Goal: Complete application form

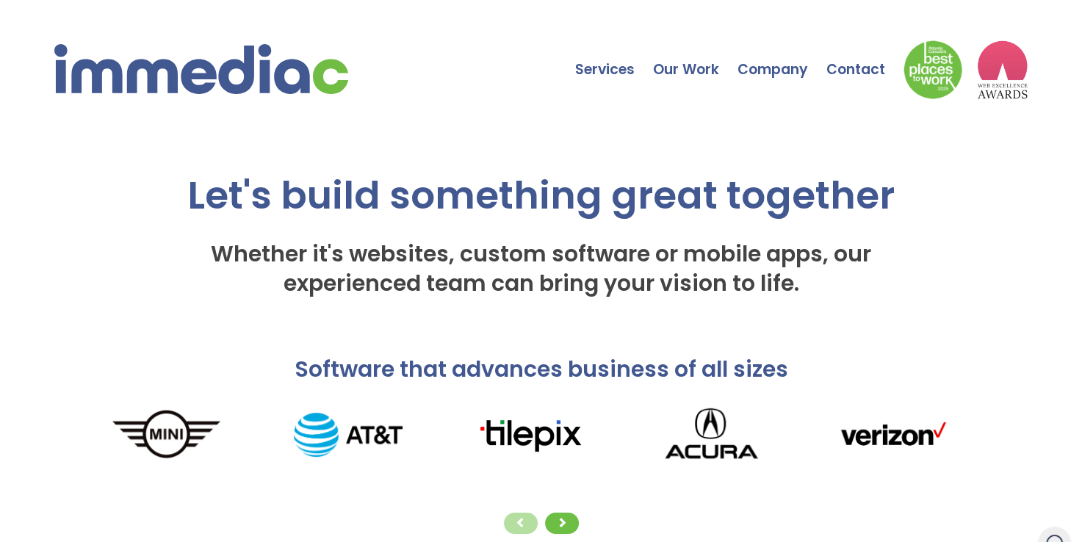
click at [150, 320] on div "Let's build something great together Whether it's websites, custom software or …" at bounding box center [540, 191] width 865 height 257
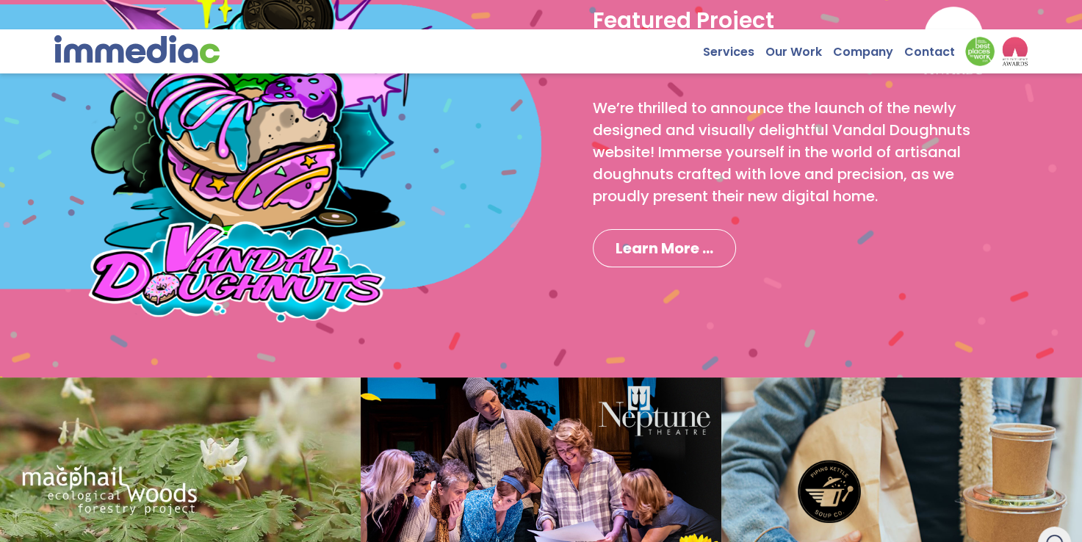
scroll to position [1210, 0]
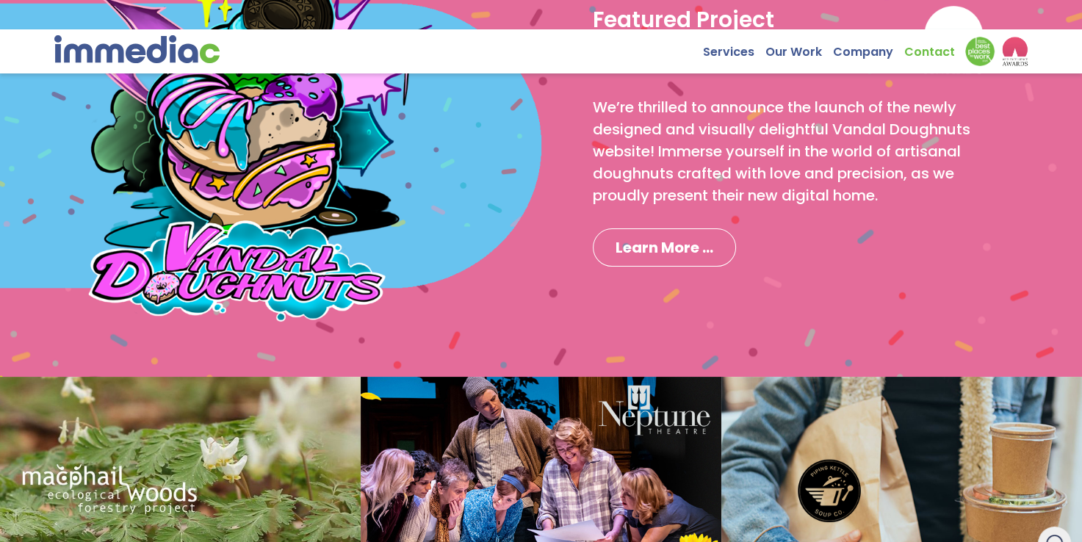
click at [908, 43] on link "Contact" at bounding box center [934, 48] width 62 height 23
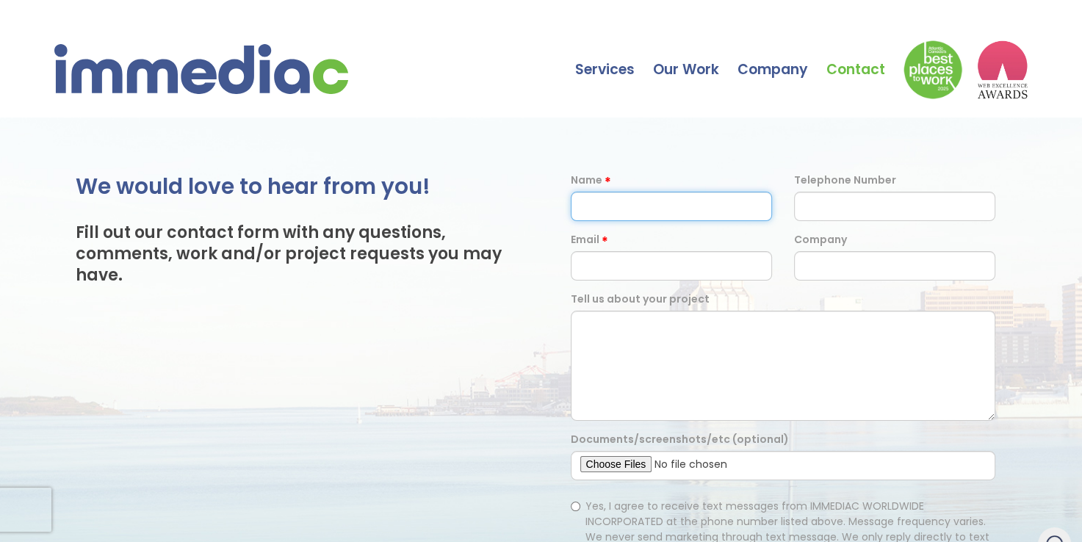
click at [621, 212] on input "text" at bounding box center [671, 206] width 201 height 29
type input "Haris Nasir"
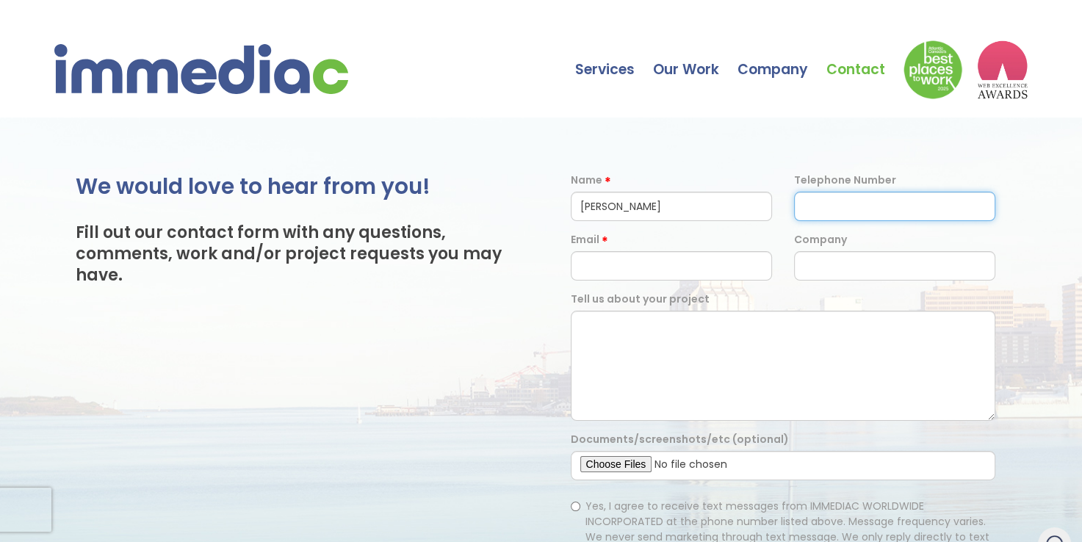
type input "03154801998"
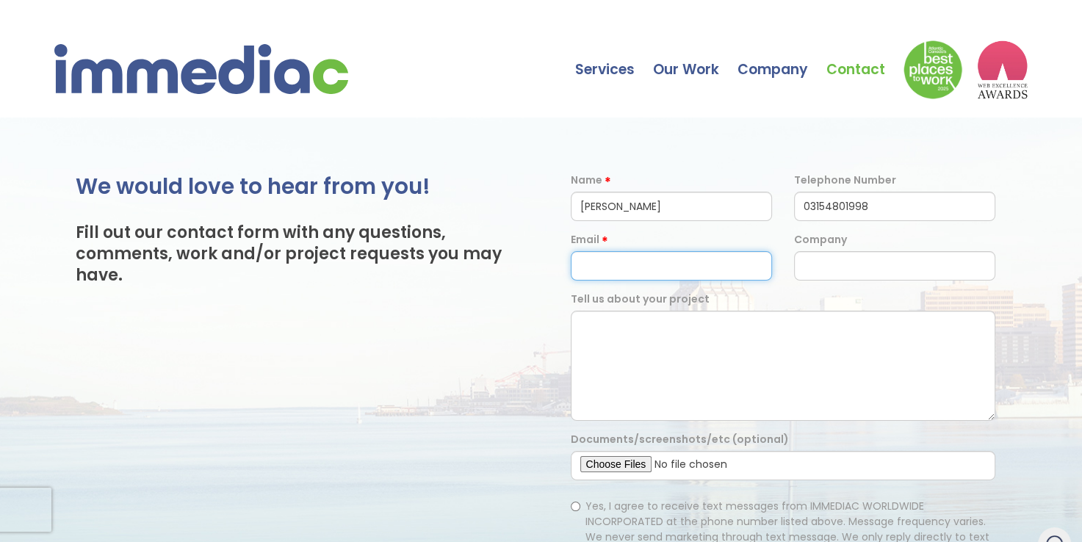
type input "harisnasir8258@gmail.com"
type input "Guest Posting"
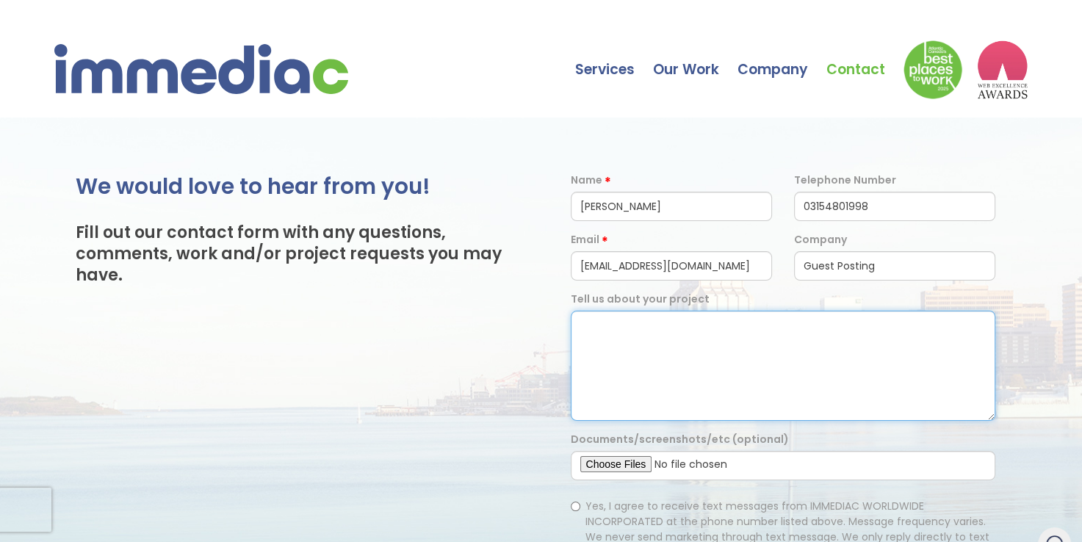
type textarea "Hi Vertical Marketing Solutions Team, Really impressed with how you help brands…"
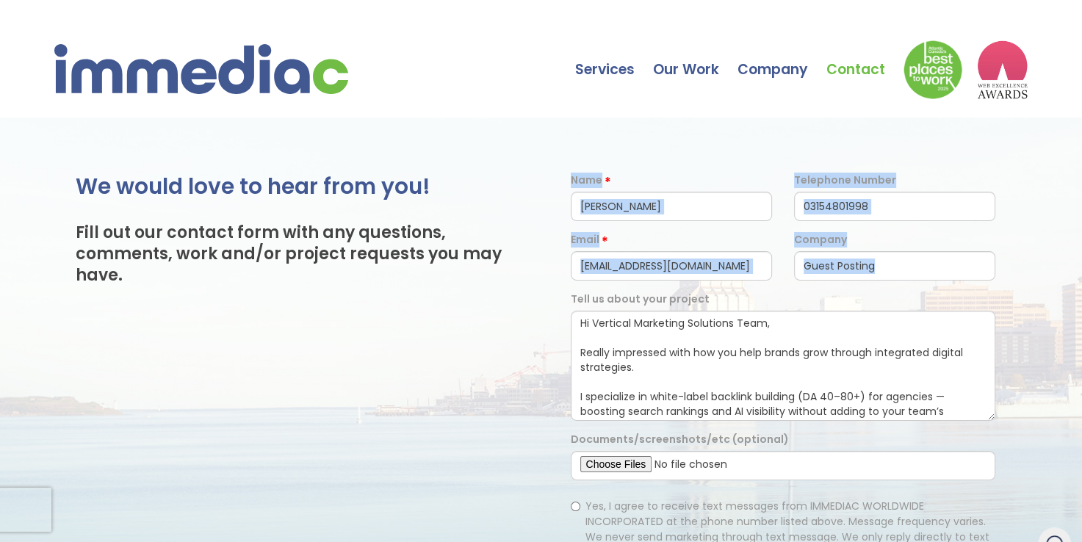
drag, startPoint x: 513, startPoint y: 301, endPoint x: 650, endPoint y: 359, distance: 148.4
click at [650, 359] on div "We would love to hear from you! Fill out our contact form with any questions, c…" at bounding box center [541, 471] width 1082 height 596
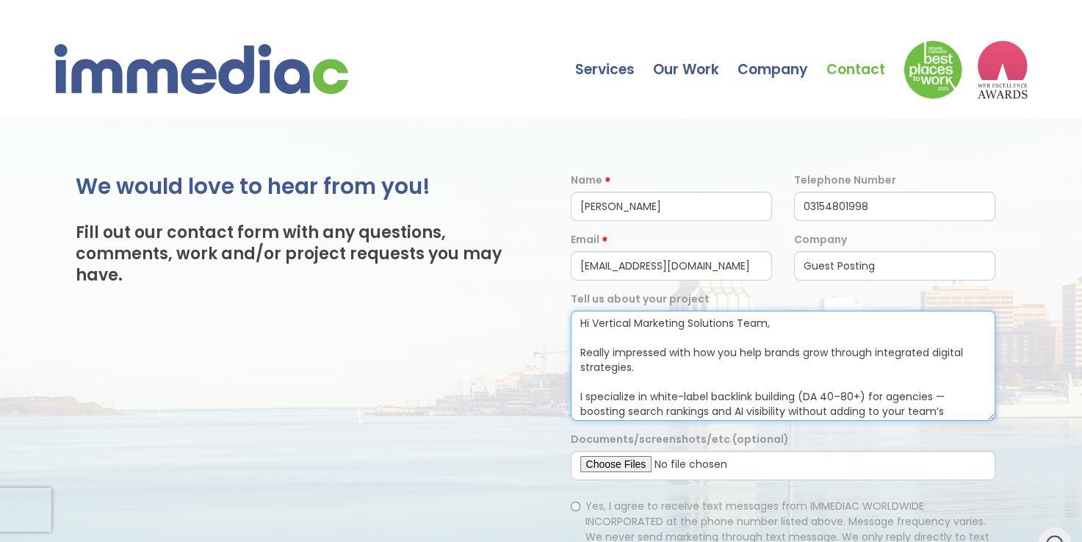
drag, startPoint x: 610, startPoint y: 419, endPoint x: 577, endPoint y: 292, distance: 130.8
click at [577, 292] on form "Name Haris Nasir Telephone Number 03154801998 Email harisnasir8258@gmail.com Co…" at bounding box center [783, 471] width 447 height 596
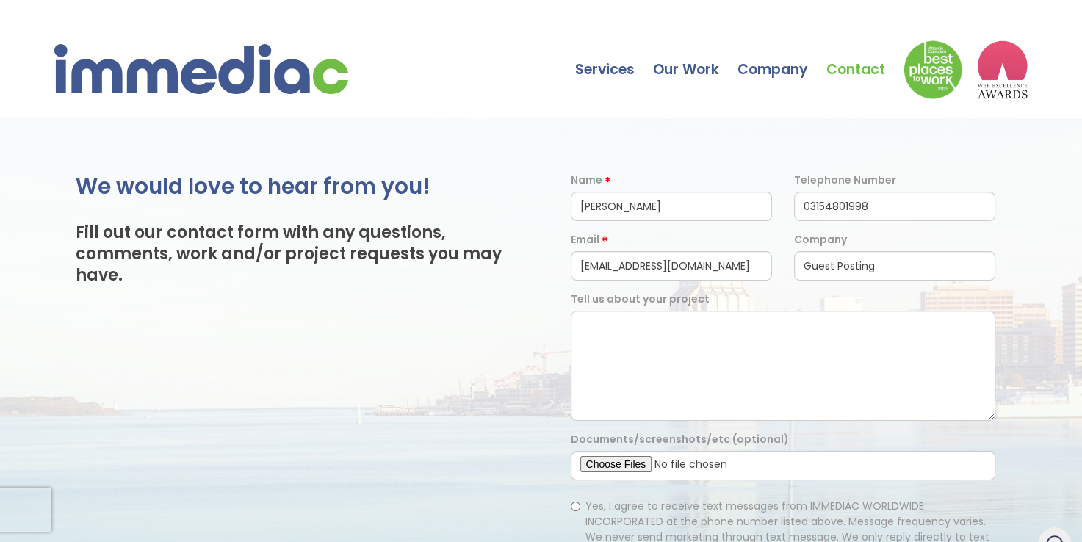
click at [482, 381] on div "We would love to hear from you! Fill out our contact form with any questions, c…" at bounding box center [308, 470] width 465 height 595
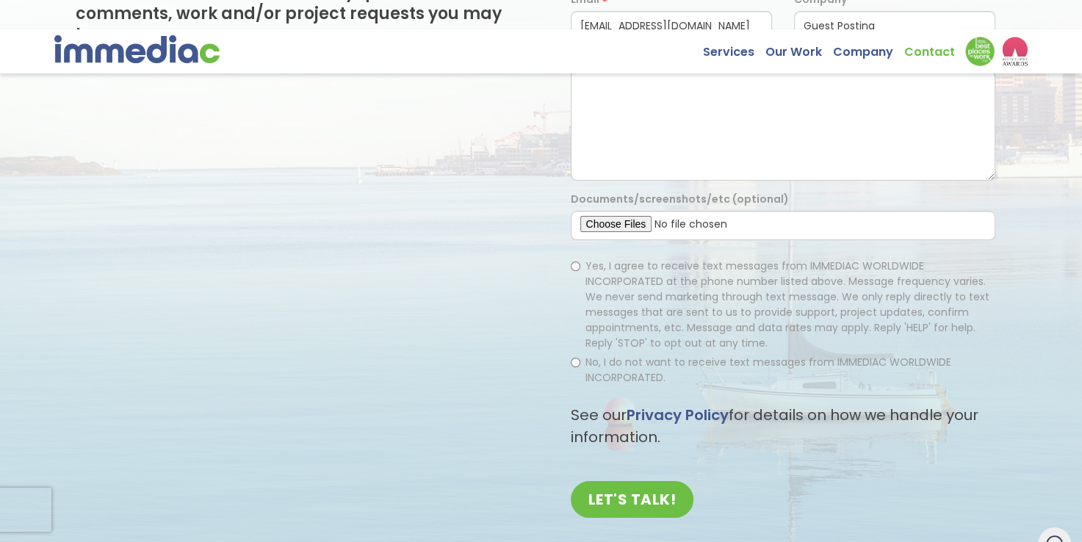
scroll to position [198, 0]
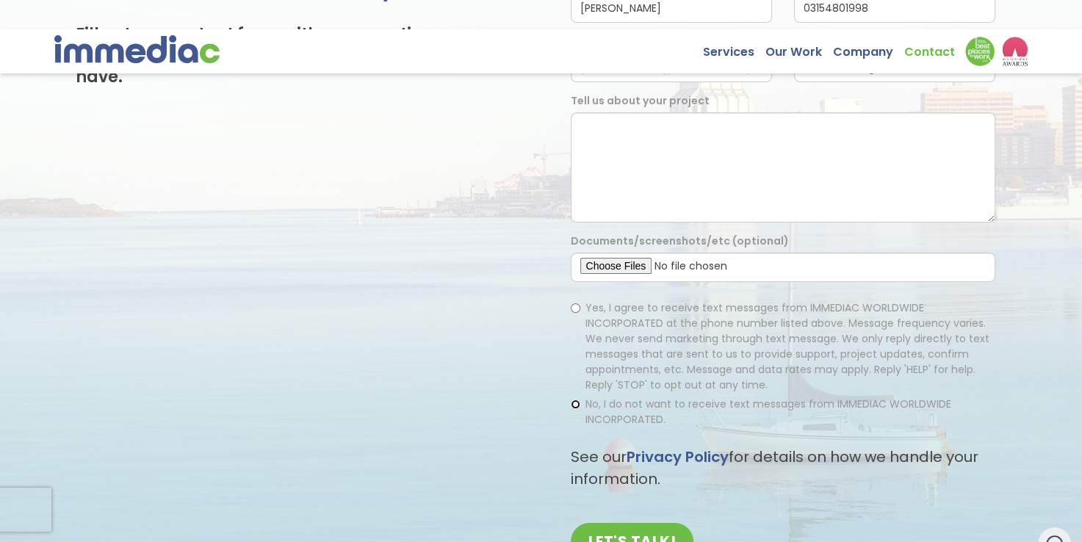
click at [576, 409] on input "No, I do not want to receive text messages from IMMEDIAC WORLDWIDE INCORPORATED." at bounding box center [576, 405] width 10 height 10
radio input "true"
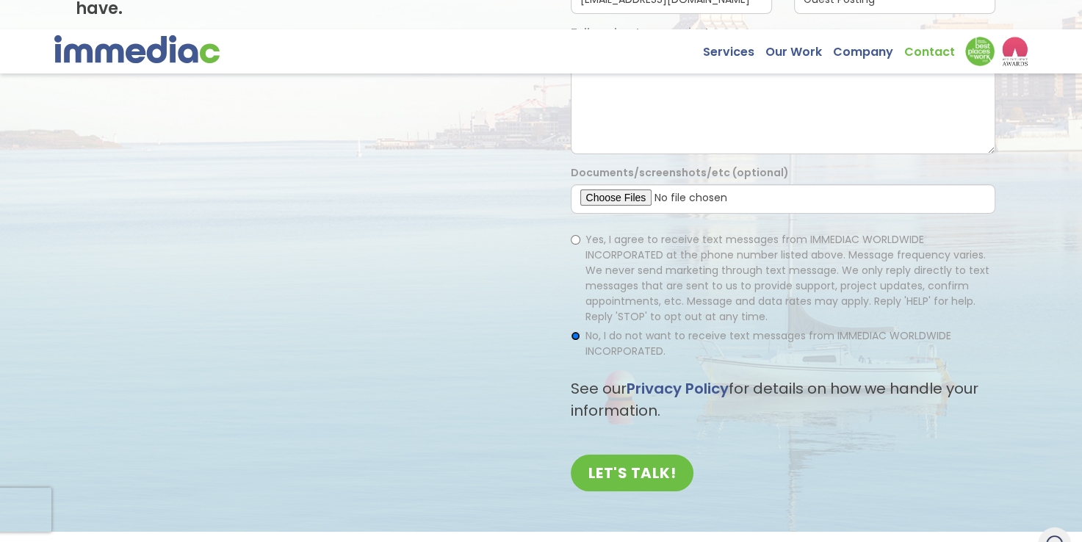
scroll to position [172, 0]
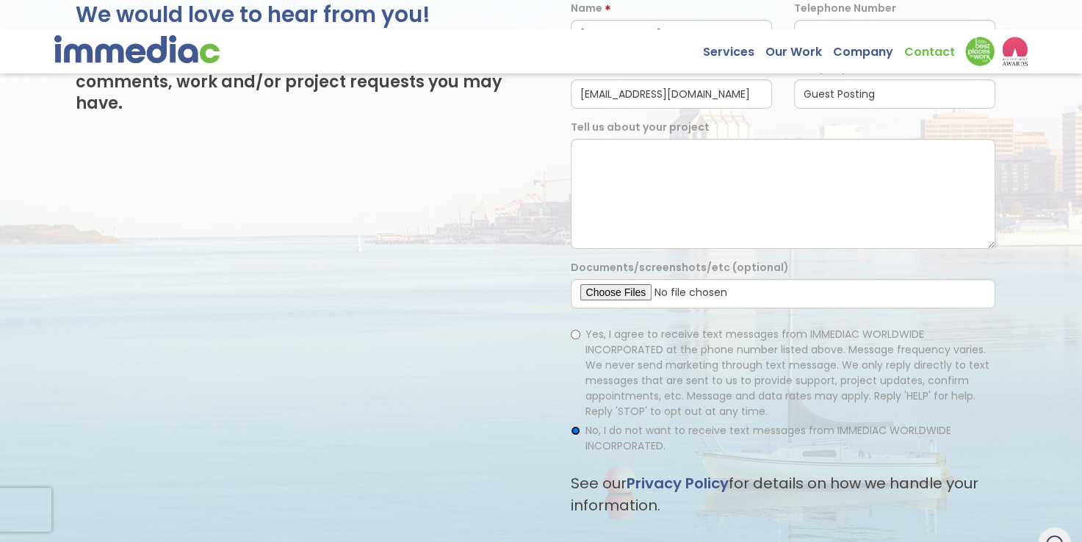
click at [574, 431] on input "No, I do not want to receive text messages from IMMEDIAC WORLDWIDE INCORPORATED." at bounding box center [576, 431] width 10 height 10
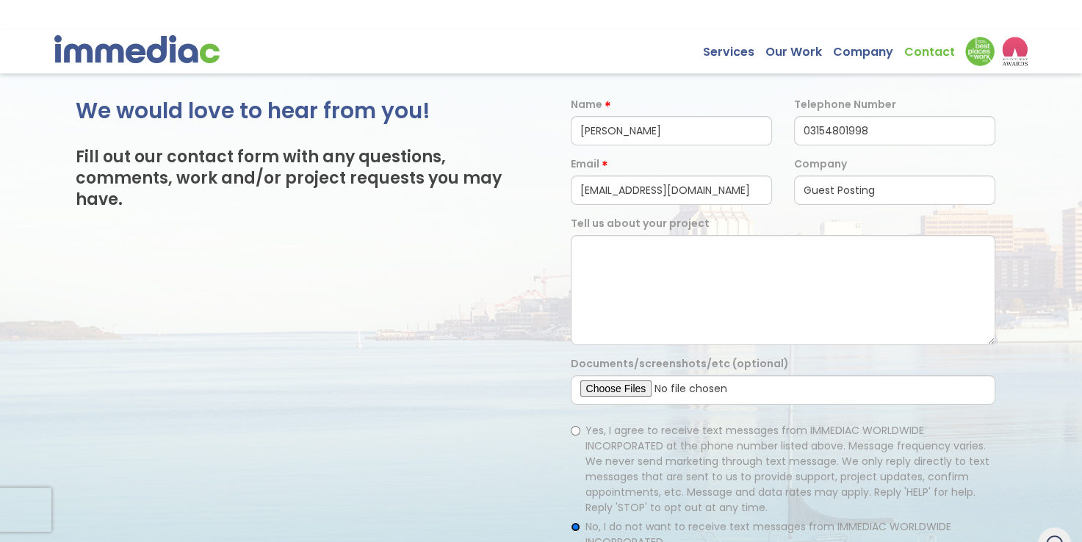
scroll to position [75, 0]
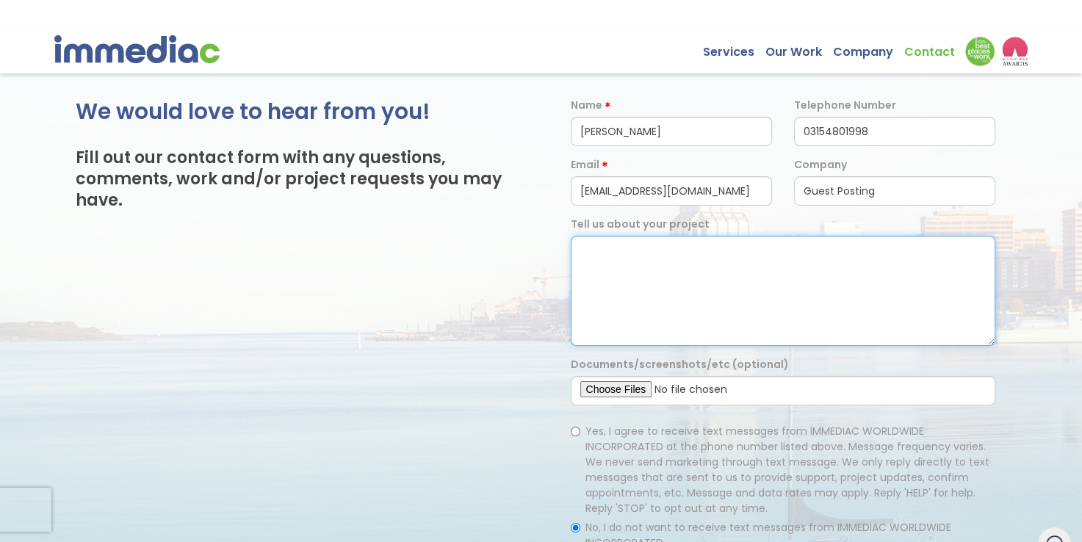
click at [652, 282] on textarea at bounding box center [783, 291] width 424 height 110
paste textarea "Hi Immediac Team, I really like how you combine web design with digital strateg…"
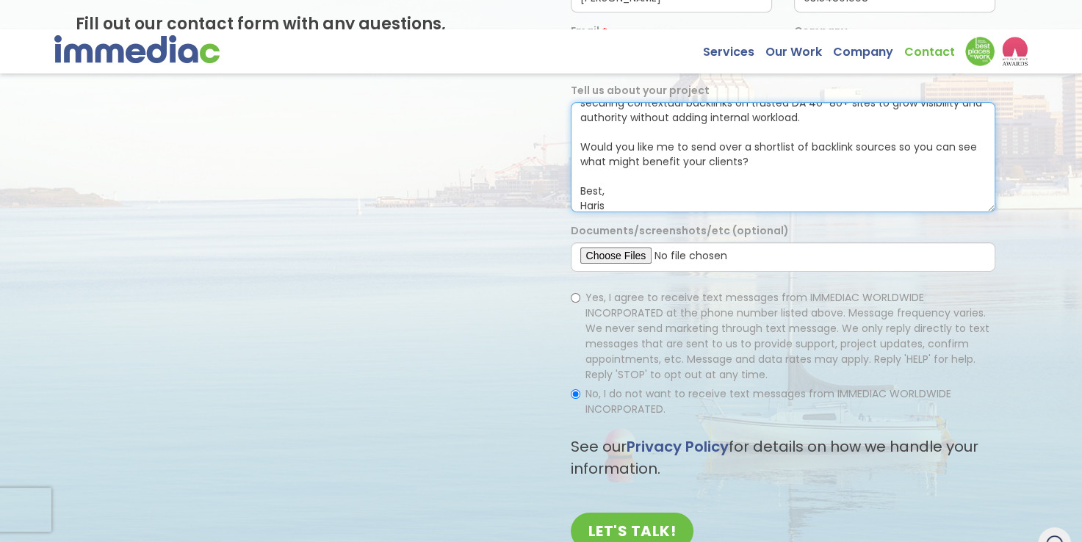
scroll to position [214, 0]
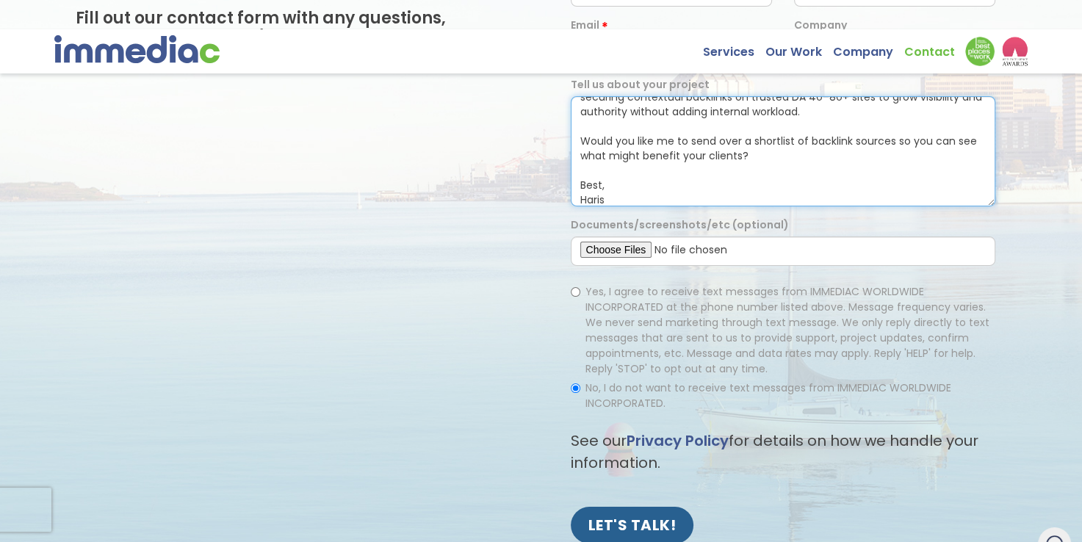
type textarea "Hi Immediac Team, I really like how you combine web design with digital strateg…"
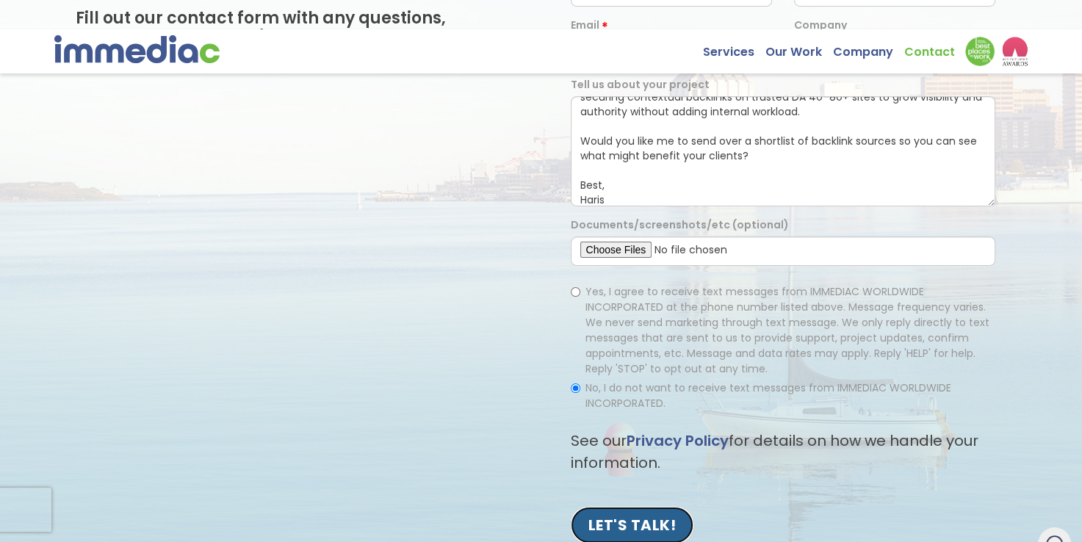
click at [644, 527] on input "LET'S TALK!" at bounding box center [632, 525] width 123 height 37
